Goal: Check status: Check status

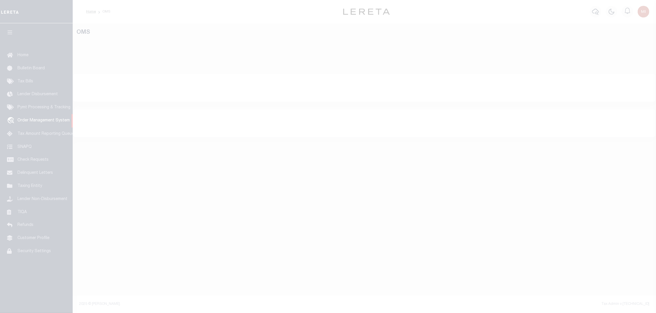
select select "200"
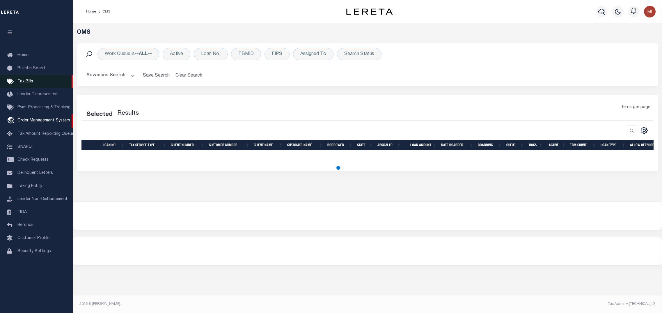
select select "200"
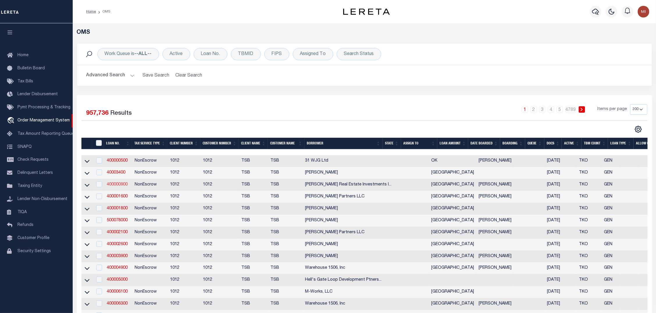
click at [115, 186] on link "400000900" at bounding box center [117, 184] width 21 height 4
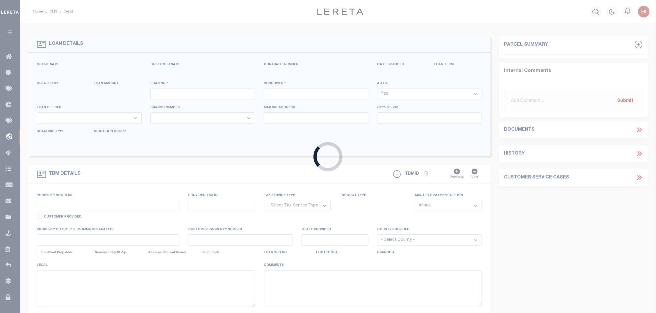
type input "400000900"
type input "[PERSON_NAME] Real Estate Investments Inc"
select select "False"
select select
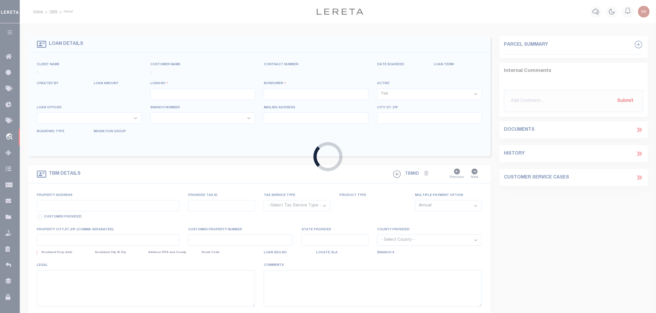
select select "NonEscrow"
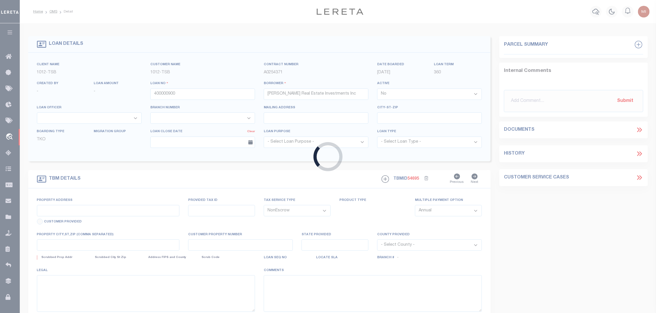
type input "1025 [PERSON_NAME]"
select select
type input "Dallas TX 75207"
type input "[GEOGRAPHIC_DATA]"
select select "[GEOGRAPHIC_DATA]"
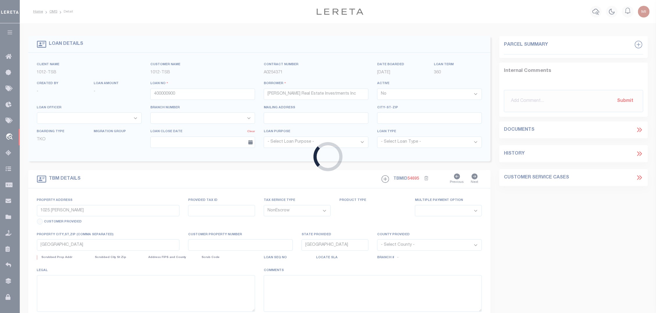
select select "4117"
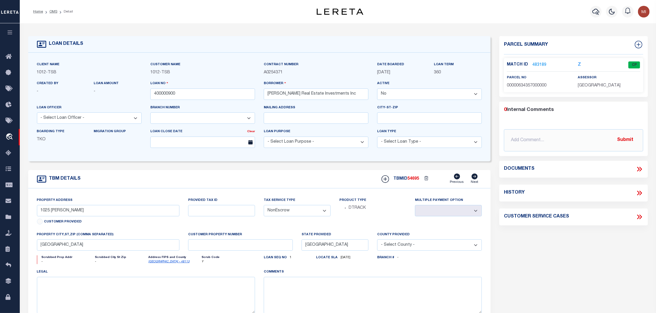
click at [537, 63] on link "483189" at bounding box center [540, 65] width 14 height 6
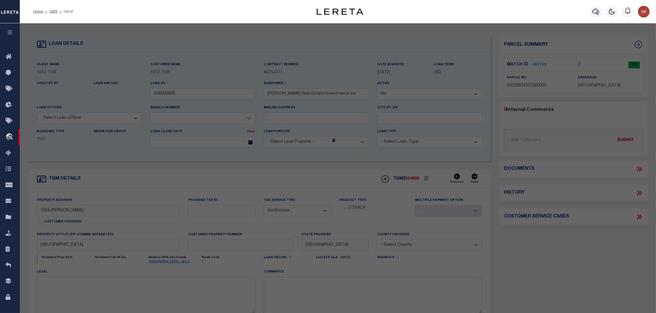
checkbox input "false"
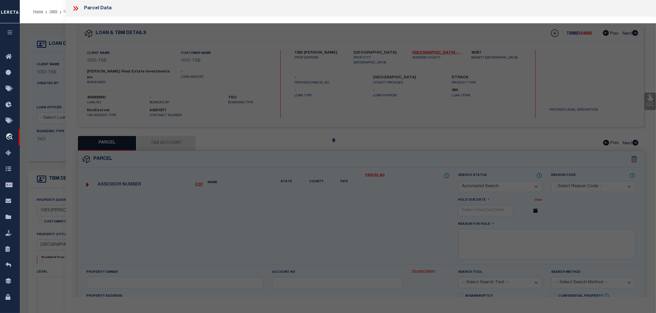
select select "CP"
type input "SCRANTON HOLDINGS CORP"
type input "00000634357000000"
type input "1025 [PERSON_NAME]"
type input "DALLAS TX"
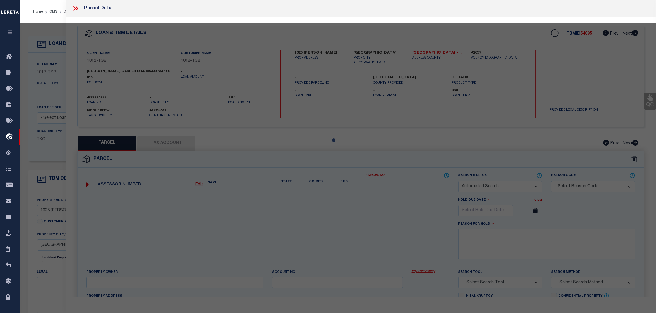
type textarea "[GEOGRAPHIC_DATA] 5 BLK 14/6844 PT LT 23 ;45X200 45FR LOT 22 INT201400200849 DD…"
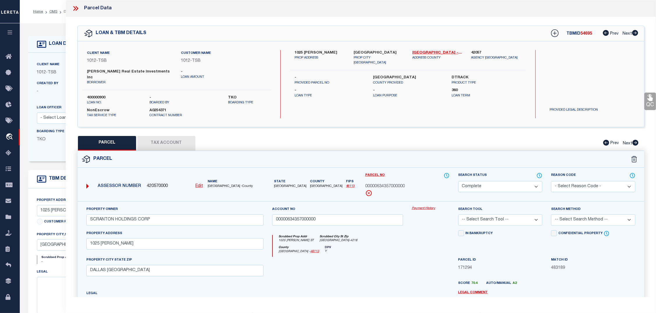
click at [424, 206] on link "Payment History" at bounding box center [431, 208] width 38 height 5
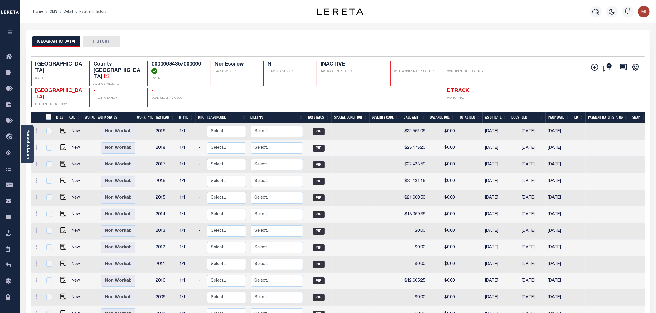
click at [10, 33] on icon "button" at bounding box center [10, 32] width 7 height 5
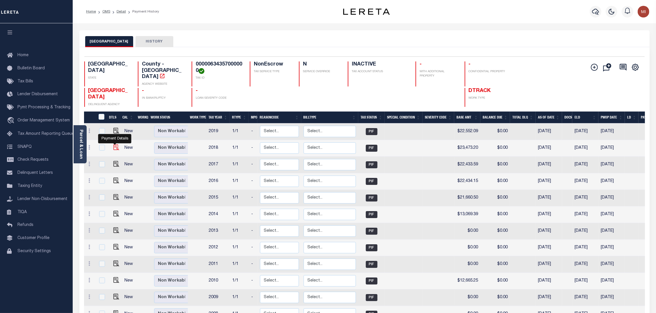
click at [113, 144] on img "" at bounding box center [116, 147] width 6 height 6
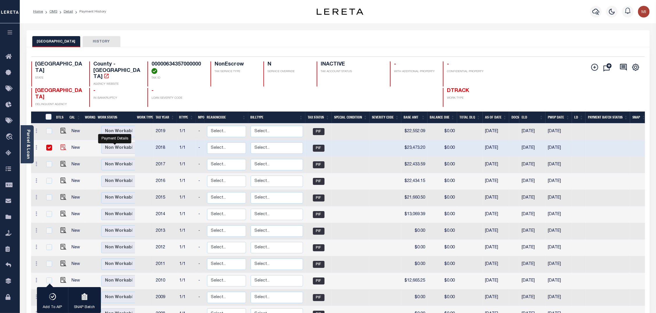
checkbox input "true"
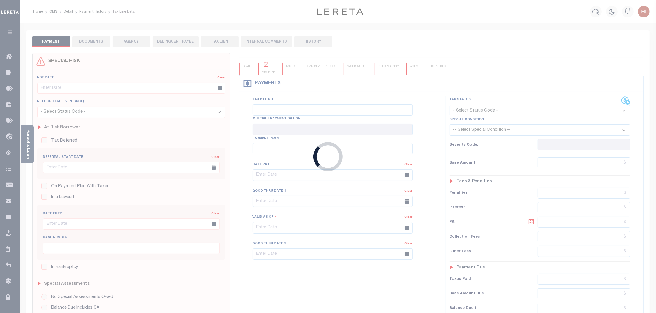
type input "[DATE]"
type input "$23,473.2"
type input "$0"
select select "PIF"
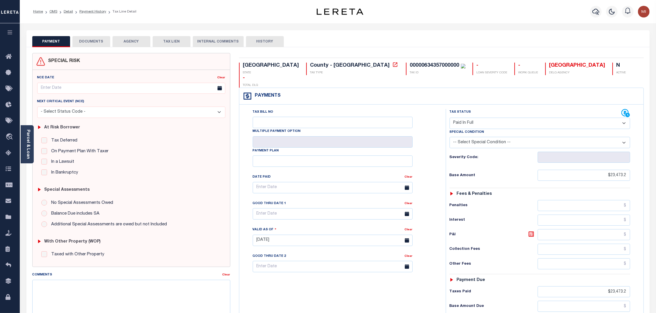
click at [97, 41] on button "DOCUMENTS" at bounding box center [91, 41] width 38 height 11
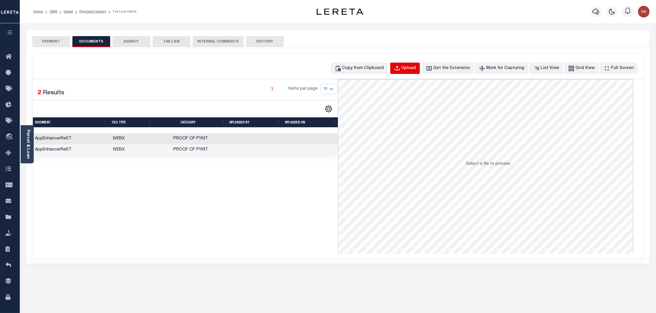
click at [416, 67] on div "Upload" at bounding box center [409, 68] width 15 height 6
select select "POP"
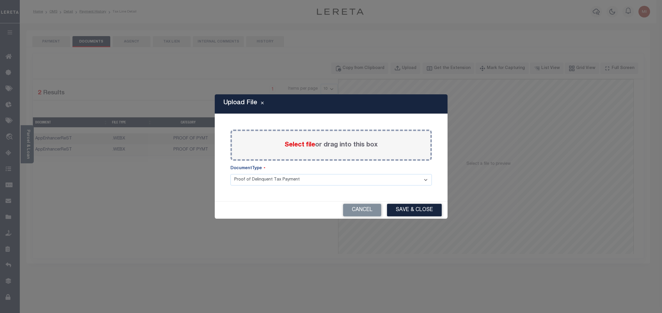
click at [307, 177] on select "Proof of Delinquent Tax Payment" at bounding box center [330, 179] width 201 height 11
click at [357, 208] on button "Cancel" at bounding box center [362, 210] width 38 height 13
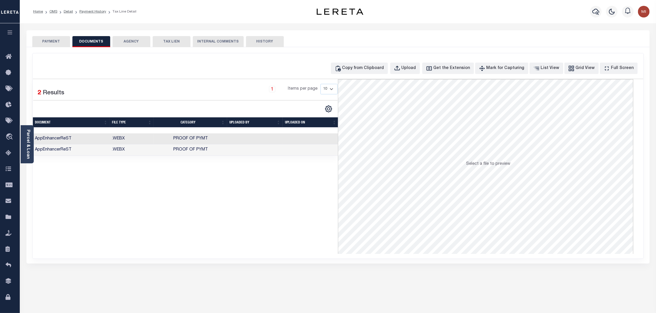
click at [29, 188] on div "SPECIAL RISK NCE Date Clear" at bounding box center [337, 155] width 623 height 216
